Goal: Information Seeking & Learning: Learn about a topic

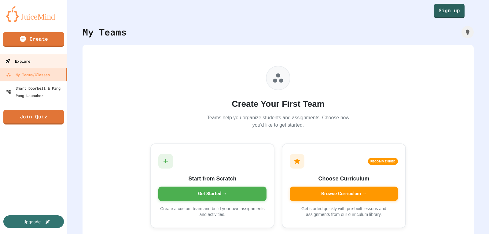
click at [15, 57] on link "Explore" at bounding box center [33, 61] width 69 height 14
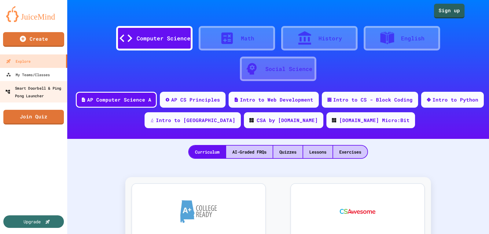
click at [17, 91] on div "Smart Doorbell & Ping Pong Launcher" at bounding box center [35, 91] width 61 height 15
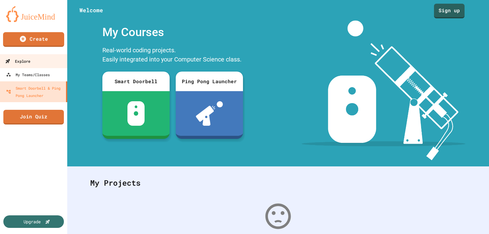
click at [47, 59] on link "Explore" at bounding box center [33, 61] width 69 height 14
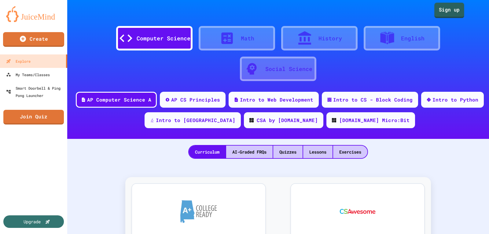
click at [445, 13] on link "Sign up" at bounding box center [450, 10] width 30 height 15
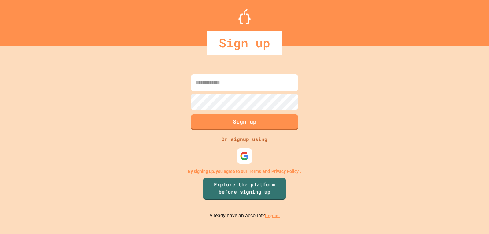
click at [274, 216] on link "Log in." at bounding box center [272, 216] width 15 height 6
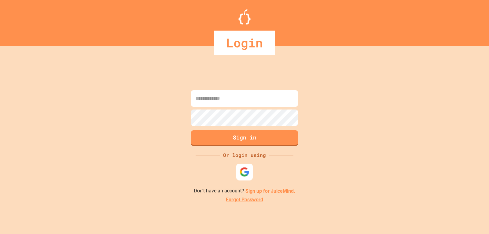
click at [239, 167] on div at bounding box center [244, 171] width 17 height 17
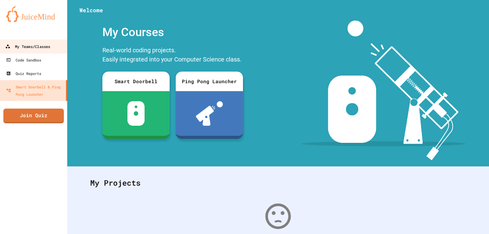
click at [44, 46] on div "My Teams/Classes" at bounding box center [27, 47] width 45 height 8
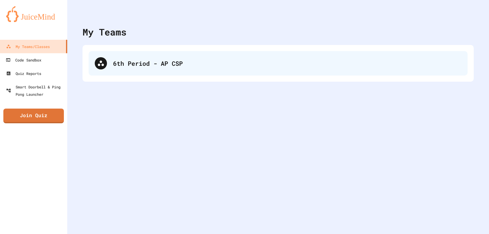
click at [142, 68] on div "6th Period - AP CSP" at bounding box center [278, 63] width 379 height 24
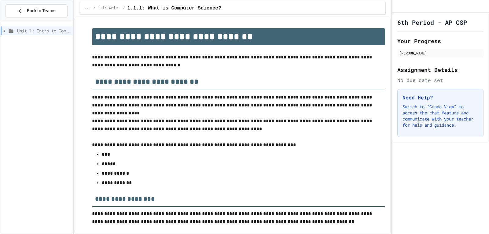
scroll to position [956, 0]
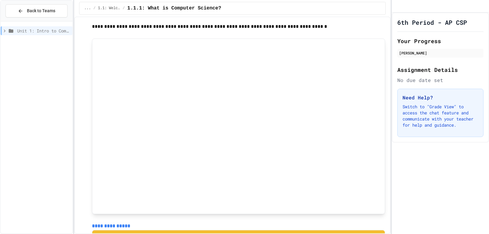
click at [18, 33] on span "Unit 1: Intro to Computer Science" at bounding box center [43, 31] width 53 height 6
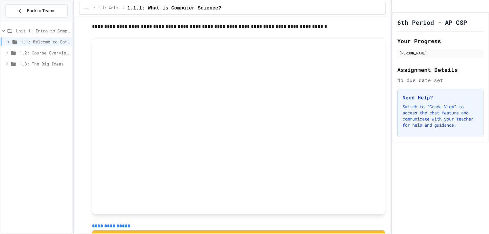
click at [18, 33] on span "Unit 1: Intro to Computer Science" at bounding box center [43, 31] width 54 height 6
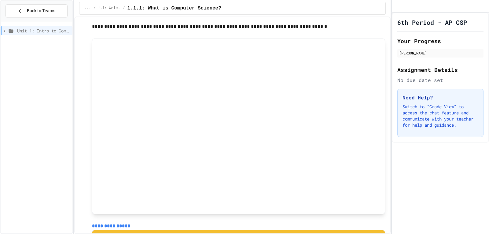
scroll to position [925, 0]
